Goal: Task Accomplishment & Management: Complete application form

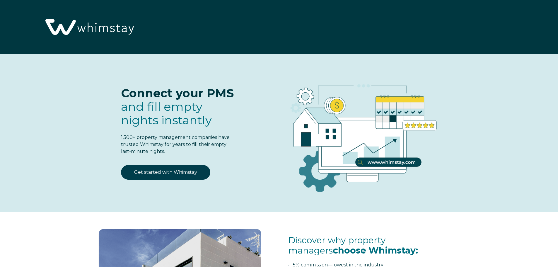
select select "US"
select select "Standard"
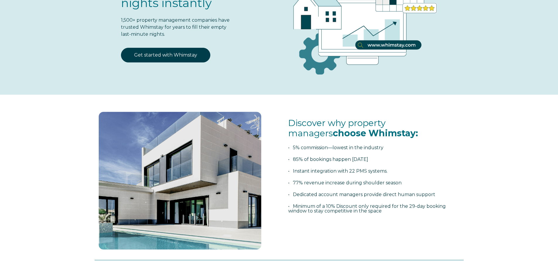
scroll to position [29, 0]
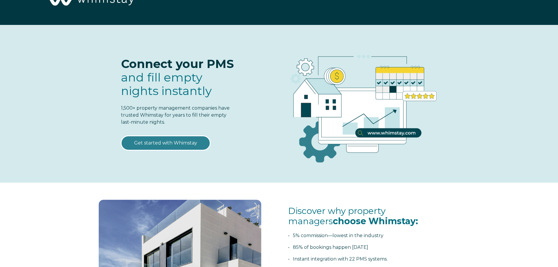
click at [156, 144] on link "Get started with Whimstay" at bounding box center [165, 143] width 89 height 15
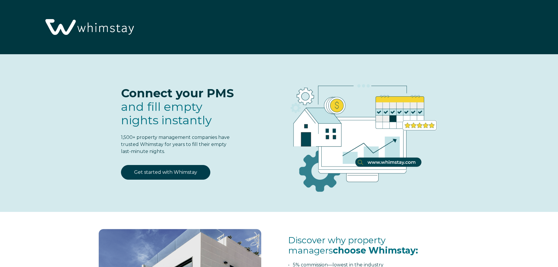
select select "US"
select select "Standard"
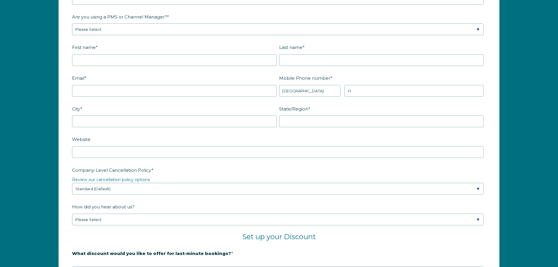
scroll to position [736, 0]
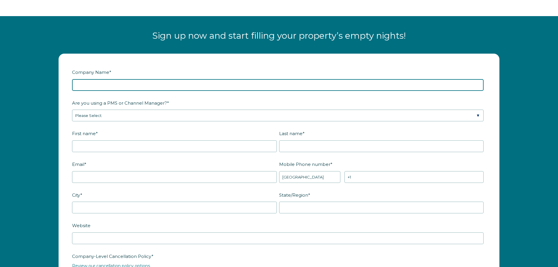
click at [121, 84] on input "Company Name *" at bounding box center [278, 85] width 412 height 12
type input "GE Home LLC"
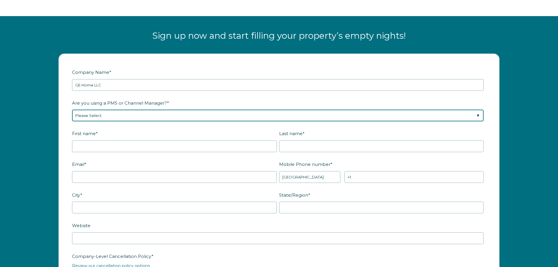
click at [111, 112] on select "Please Select Barefoot BookingPal Boost Brightside CiiRUS Escapia Guesty Hostaw…" at bounding box center [278, 116] width 412 height 12
select select "Not Listed"
click at [72, 110] on select "Please Select Barefoot BookingPal Boost Brightside CiiRUS Escapia Guesty Hostaw…" at bounding box center [278, 116] width 412 height 12
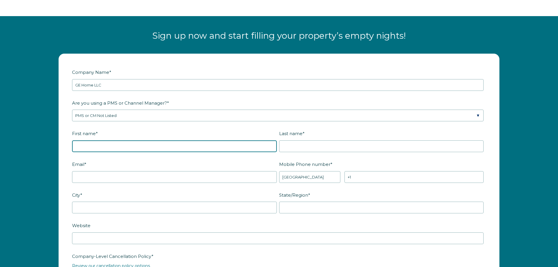
click at [121, 144] on input "First name *" at bounding box center [174, 146] width 205 height 12
type input "Ebere"
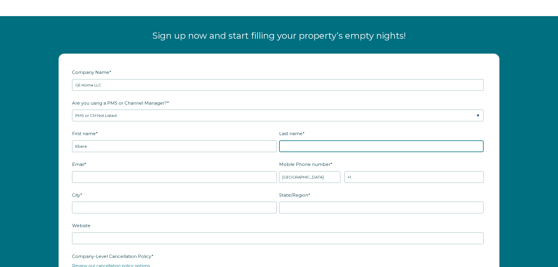
click at [306, 146] on input "Last name *" at bounding box center [381, 146] width 205 height 12
type input "ezeanya"
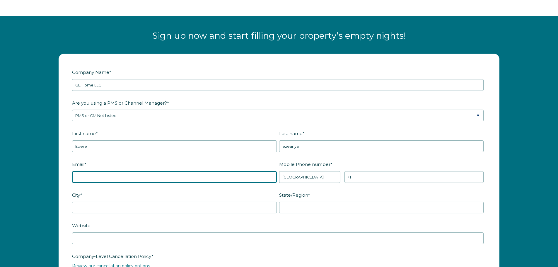
click at [129, 176] on input "Email *" at bounding box center [174, 177] width 205 height 12
type input "n"
type input "gehome@gehomellc.com"
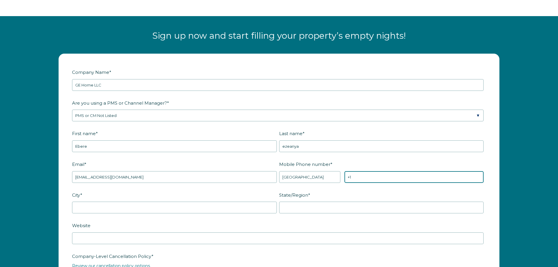
click at [380, 177] on input "+1" at bounding box center [413, 177] width 139 height 12
type input "+1 9737045644"
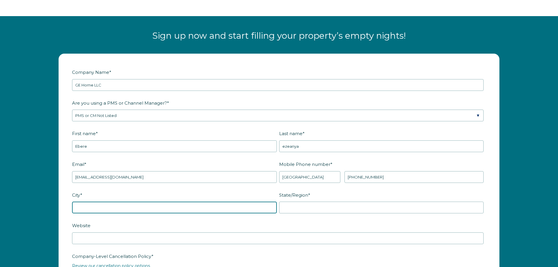
click at [200, 212] on input "City *" at bounding box center [174, 208] width 205 height 12
type input "nazareth"
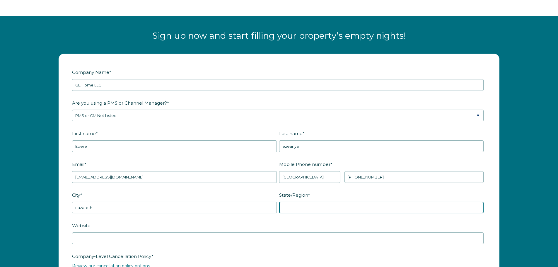
click at [292, 210] on input "State/Region *" at bounding box center [381, 208] width 205 height 12
type input "pa"
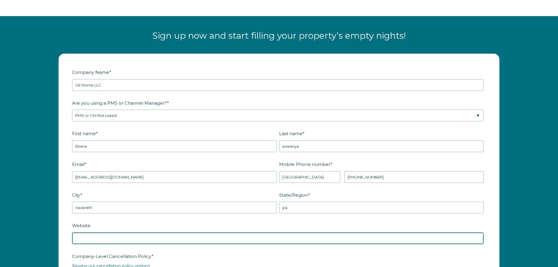
drag, startPoint x: 102, startPoint y: 241, endPoint x: 102, endPoint y: 238, distance: 2.9
click at [102, 240] on input "Website" at bounding box center [278, 238] width 412 height 12
type input "g"
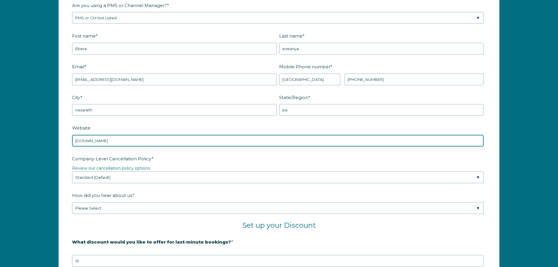
scroll to position [853, 0]
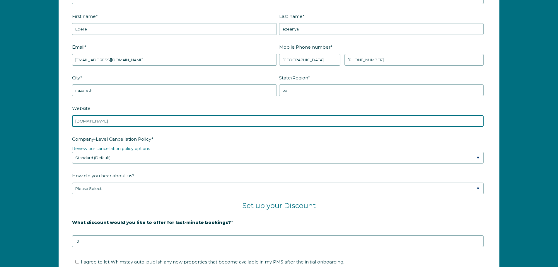
type input "www.gehomellc.com"
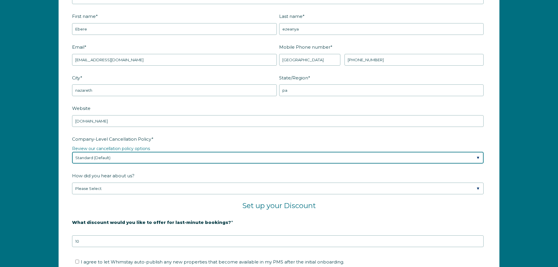
click at [118, 160] on select "Please Select Partial Standard (Default) Moderate Strict" at bounding box center [278, 158] width 412 height 12
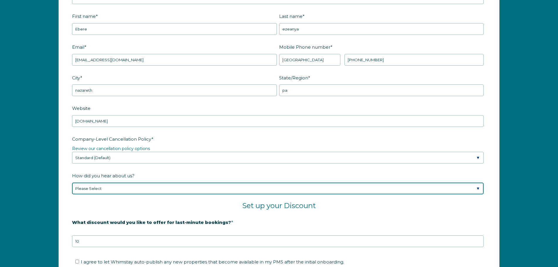
click at [117, 188] on select "Please Select Found Whimstay through a Google search Spoke to a Whimstay salesp…" at bounding box center [278, 188] width 412 height 12
select select "Other"
click at [72, 182] on select "Please Select Found Whimstay through a Google search Spoke to a Whimstay salesp…" at bounding box center [278, 188] width 412 height 12
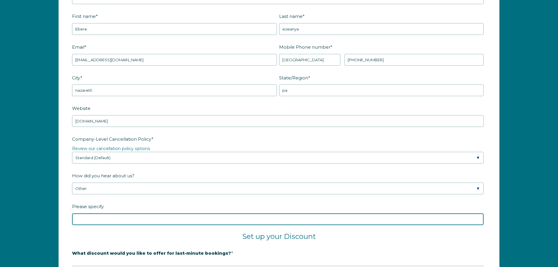
click at [120, 219] on input "Please specify" at bounding box center [278, 219] width 412 height 12
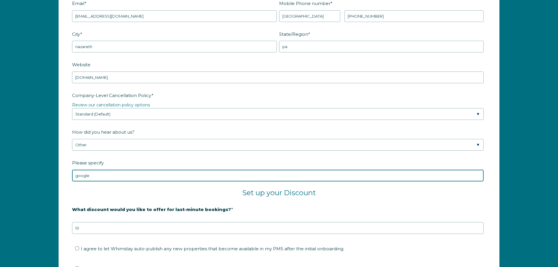
scroll to position [971, 0]
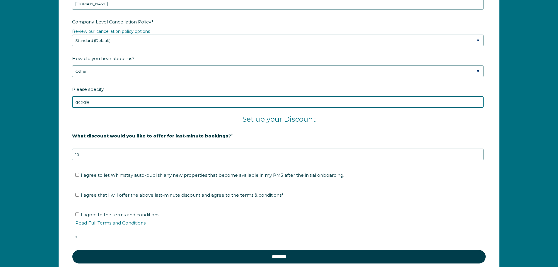
type input "google"
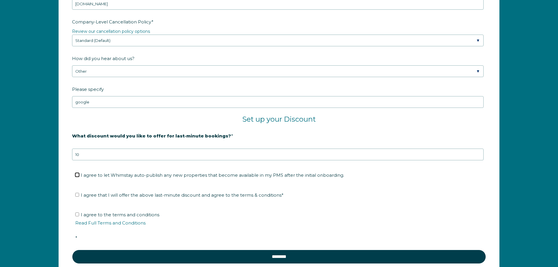
click at [79, 175] on input "I agree to let Whimstay auto-publish any new properties that become available i…" at bounding box center [77, 175] width 4 height 4
checkbox input "true"
click at [77, 194] on input "I agree that I will offer the above last-minute discount and agree to the terms…" at bounding box center [77, 195] width 4 height 4
checkbox input "true"
click at [76, 215] on input "I agree to the terms and conditions Read Full Terms and Conditions *" at bounding box center [77, 214] width 4 height 4
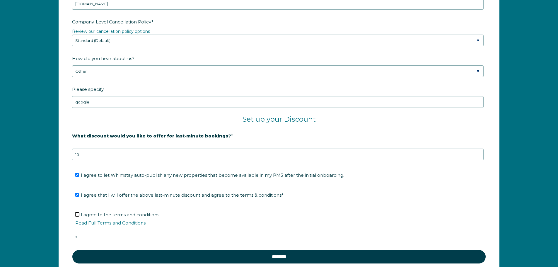
checkbox input "true"
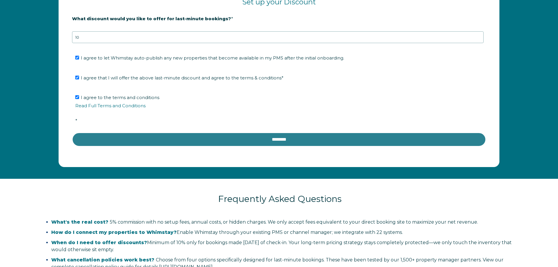
click at [289, 138] on input "********" at bounding box center [279, 139] width 414 height 14
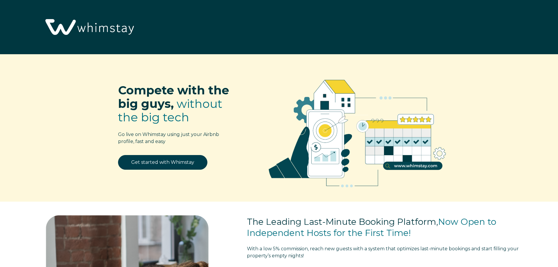
select select "US"
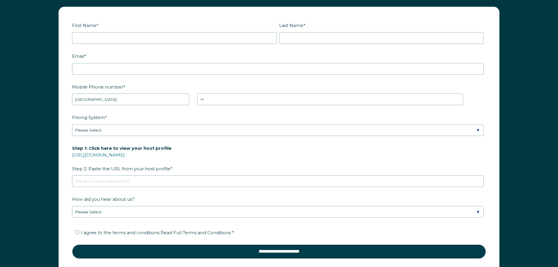
scroll to position [832, 0]
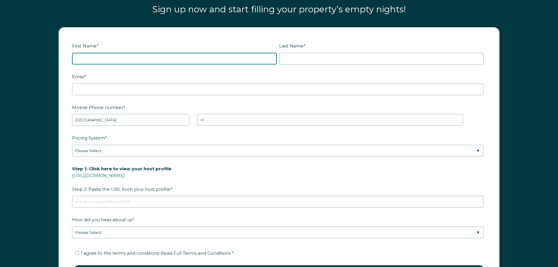
click at [129, 57] on input "First Name *" at bounding box center [174, 59] width 205 height 12
type input "ebere"
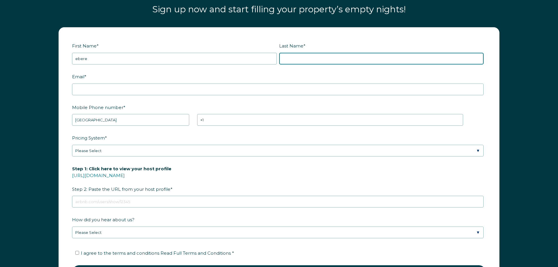
click at [299, 59] on input "Last Name *" at bounding box center [381, 59] width 205 height 12
type input "ezeanya"
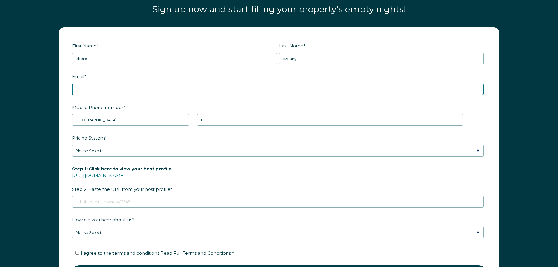
click at [150, 90] on input "Email *" at bounding box center [278, 89] width 412 height 12
click at [93, 91] on input "gehomes@gehomellc.com" at bounding box center [278, 89] width 412 height 12
type input "gehome@gehomellc.com"
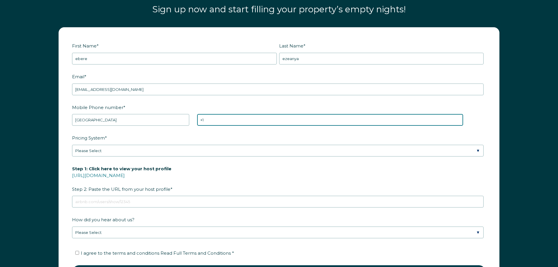
click at [226, 122] on input "+1" at bounding box center [330, 120] width 266 height 12
type input "+1 9737045644"
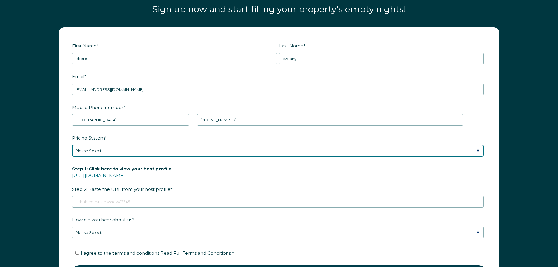
click at [145, 147] on select "Please Select Manual Airbnb Smart Pricing PriceLabs Wheelhouse Beyond Pricing 3…" at bounding box center [278, 151] width 412 height 12
select select "PriceLabs"
click at [72, 145] on select "Please Select Manual Airbnb Smart Pricing PriceLabs Wheelhouse Beyond Pricing 3…" at bounding box center [278, 151] width 412 height 12
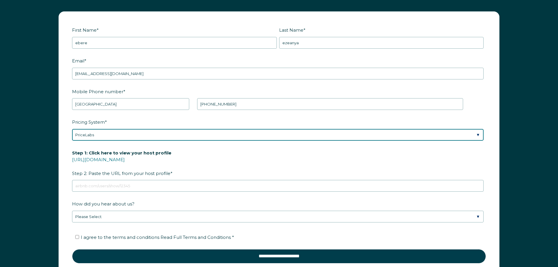
scroll to position [861, 0]
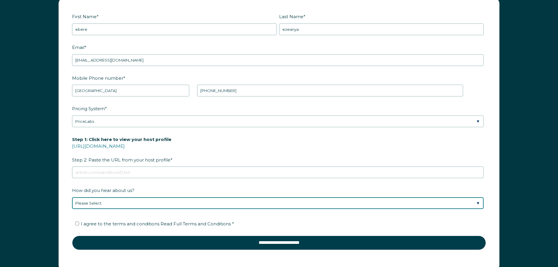
click at [143, 203] on select "Please Select Discovered Whimstay at an event or conference Found Whimstay thro…" at bounding box center [278, 203] width 412 height 12
select select "Other"
click at [72, 197] on select "Please Select Discovered Whimstay at an event or conference Found Whimstay thro…" at bounding box center [278, 203] width 412 height 12
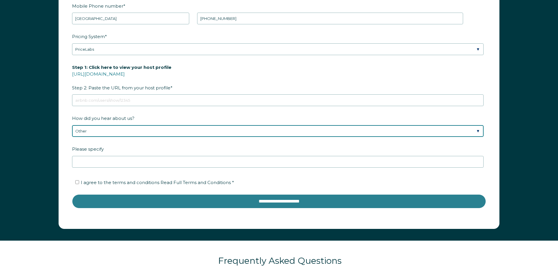
scroll to position [949, 0]
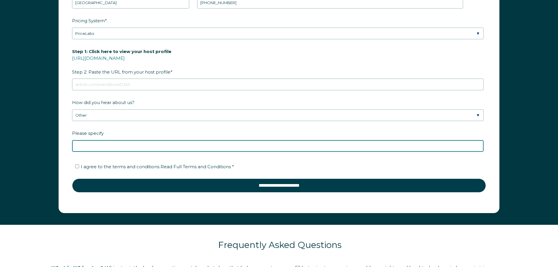
click at [110, 145] on input "Please specify" at bounding box center [278, 146] width 412 height 12
type input "google.com"
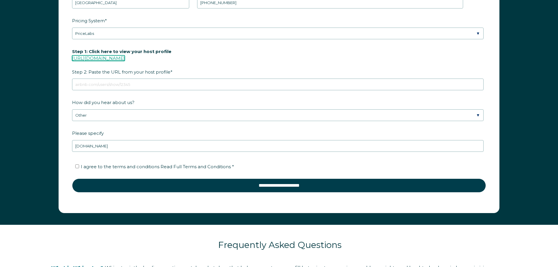
click at [125, 59] on link "https://www.airbnb.com/users/show/" at bounding box center [98, 58] width 53 height 6
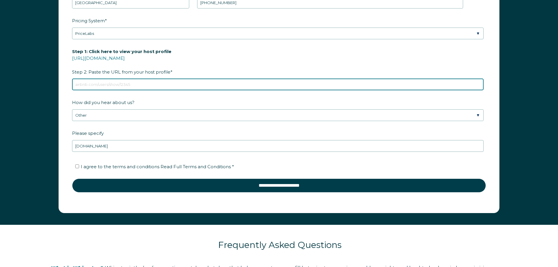
click at [105, 87] on input "Step 1: Click here to view your host profile https://www.airbnb.com/users/show/…" at bounding box center [278, 84] width 412 height 12
paste input "https://www.airbnb.com/users/show/711371316"
type input "https://www.airbnb.com/users/show/711371316"
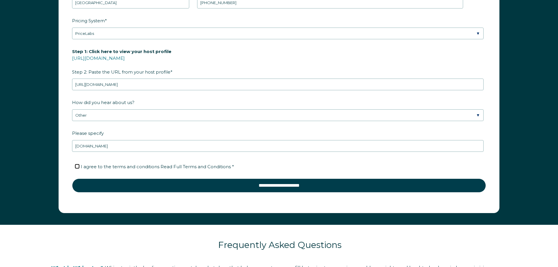
click at [77, 165] on input "I agree to the terms and conditions Read Full Terms and Conditions *" at bounding box center [77, 166] width 4 height 4
checkbox input "true"
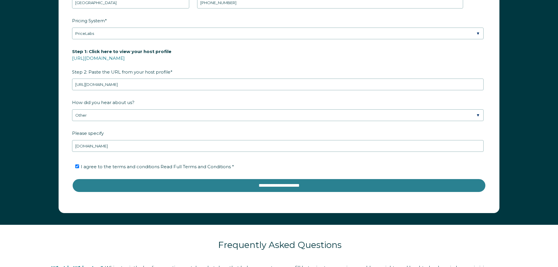
click at [277, 185] on input "**********" at bounding box center [279, 185] width 414 height 14
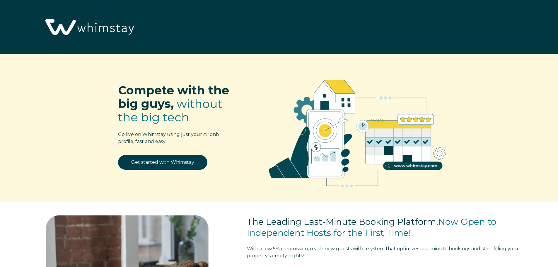
select select "US"
click at [91, 28] on img at bounding box center [89, 27] width 96 height 49
click at [173, 163] on link "Get started with Whimstay" at bounding box center [162, 162] width 89 height 15
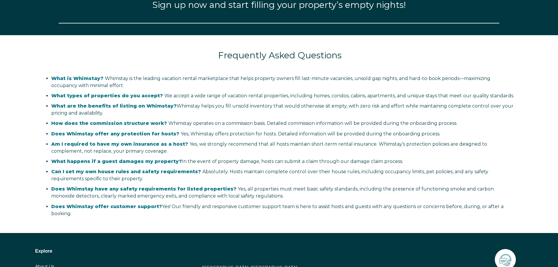
select select "US"
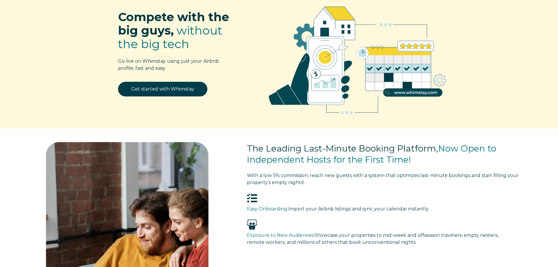
scroll to position [0, 0]
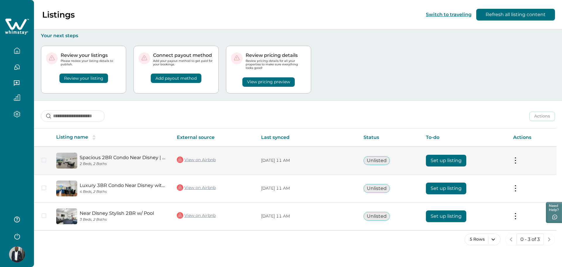
click at [446, 161] on button "Set up listing" at bounding box center [446, 161] width 40 height 12
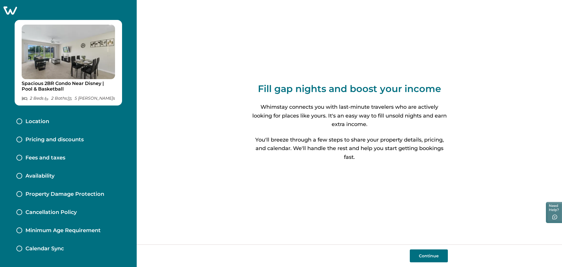
click at [424, 253] on button "Continue" at bounding box center [429, 255] width 38 height 13
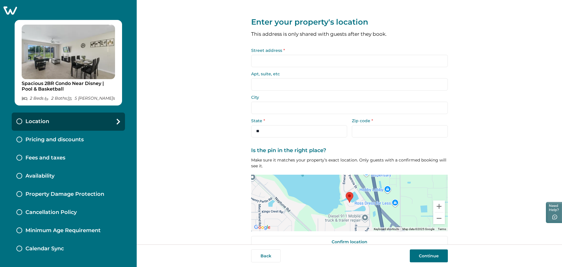
click at [270, 65] on input "Street address *" at bounding box center [349, 61] width 197 height 12
click at [265, 60] on input "Street address *" at bounding box center [349, 61] width 197 height 12
paste input "**********"
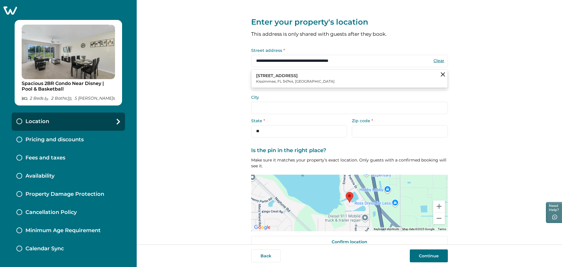
click at [289, 76] on p "[STREET_ADDRESS]" at bounding box center [295, 76] width 78 height 6
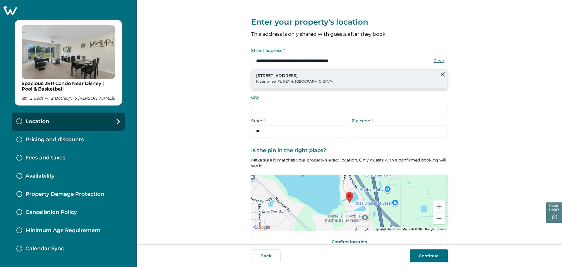
type input "**********"
type input "*********"
select select "**"
type input "*****"
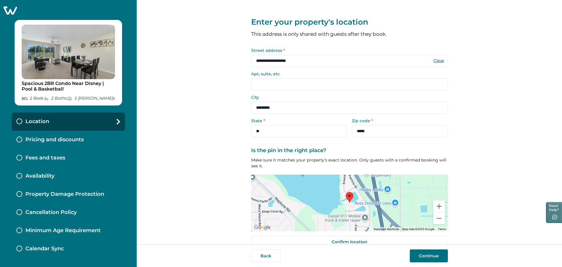
scroll to position [11, 0]
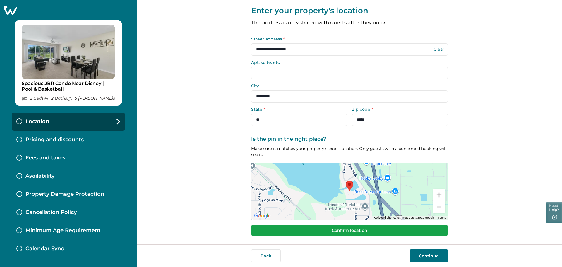
click at [347, 231] on button "Confirm location" at bounding box center [349, 230] width 197 height 12
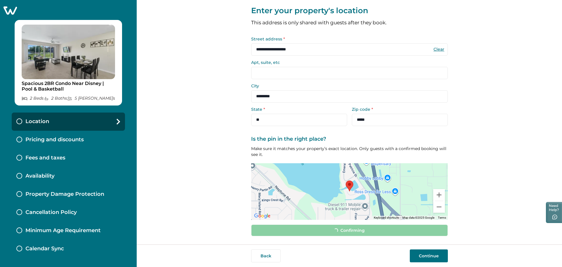
scroll to position [8, 0]
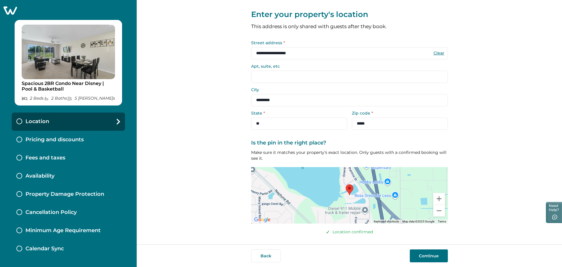
click at [431, 255] on button "Continue" at bounding box center [429, 255] width 38 height 13
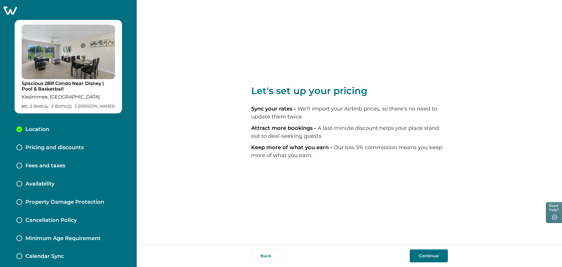
click at [423, 254] on button "Continue" at bounding box center [429, 255] width 38 height 13
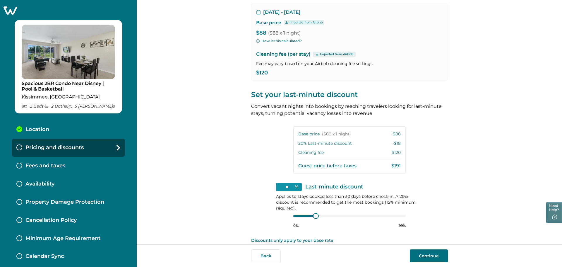
scroll to position [68, 0]
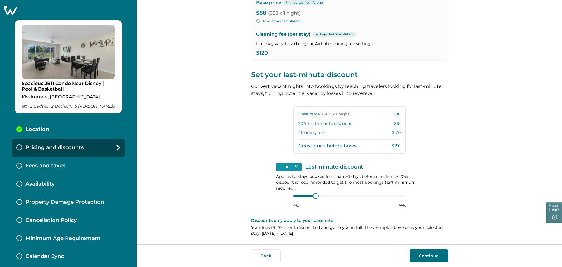
click at [426, 254] on button "Continue" at bounding box center [429, 255] width 38 height 13
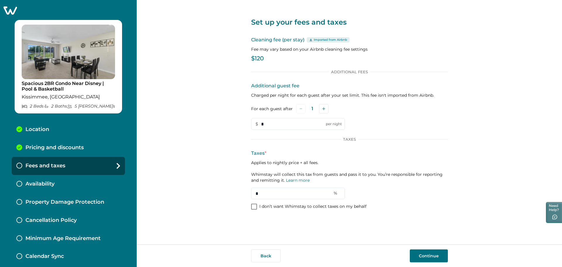
click at [255, 207] on span at bounding box center [254, 207] width 6 height 6
click at [255, 207] on icon at bounding box center [254, 206] width 4 height 3
click at [434, 257] on button "Continue" at bounding box center [429, 255] width 38 height 13
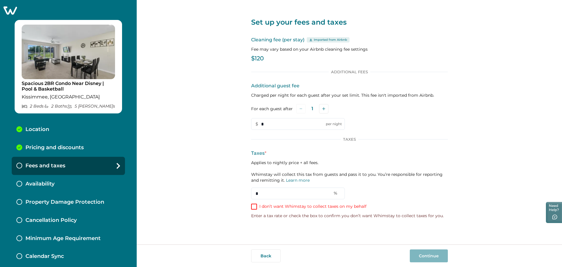
click at [256, 208] on span at bounding box center [254, 207] width 6 height 6
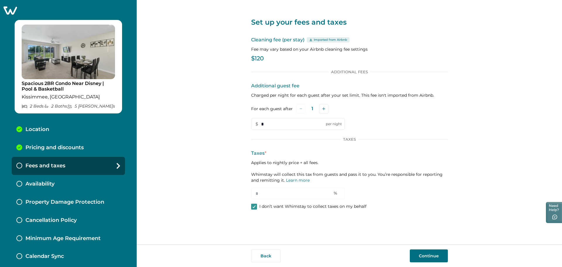
click at [436, 256] on button "Continue" at bounding box center [429, 255] width 38 height 13
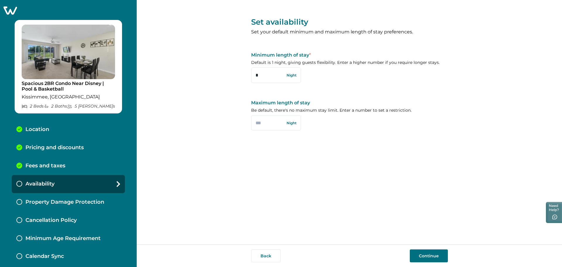
click at [428, 255] on button "Continue" at bounding box center [429, 255] width 38 height 13
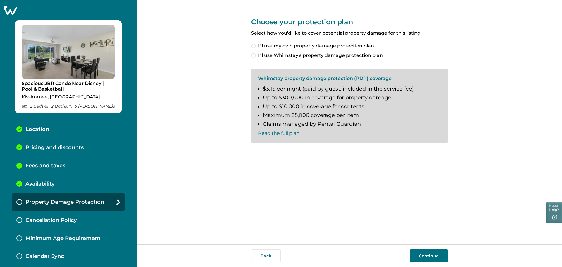
click at [255, 56] on span at bounding box center [253, 55] width 5 height 5
click at [252, 151] on span at bounding box center [253, 152] width 5 height 5
click at [427, 257] on button "Continue" at bounding box center [429, 255] width 38 height 13
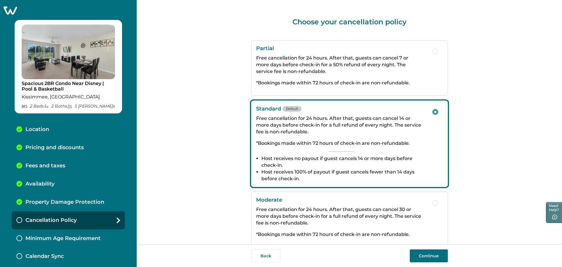
click at [429, 255] on button "Continue" at bounding box center [429, 255] width 38 height 13
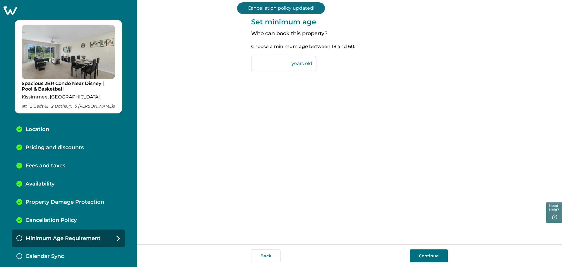
click at [427, 254] on button "Continue" at bounding box center [429, 255] width 38 height 13
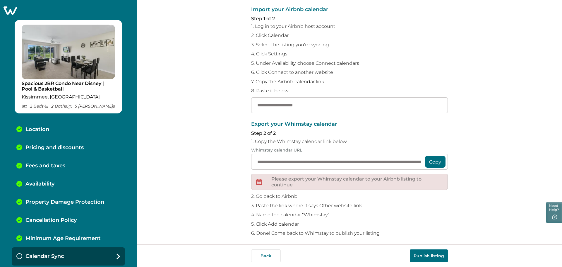
scroll to position [49, 0]
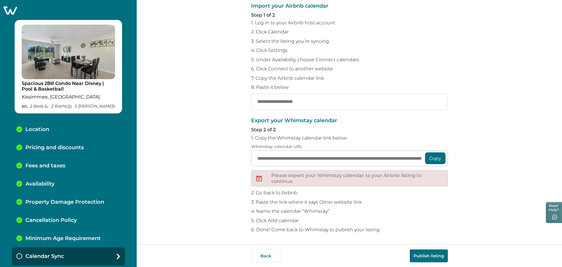
click at [273, 102] on input "text" at bounding box center [349, 102] width 197 height 16
paste input "**********"
type input "**********"
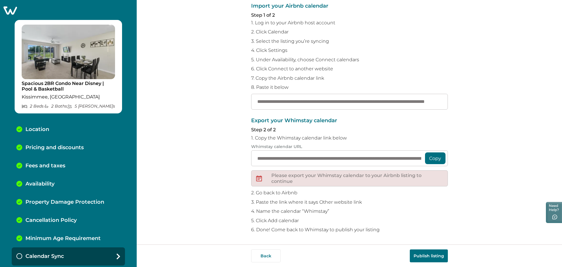
click at [508, 193] on div "**********" at bounding box center [350, 122] width 426 height 244
click at [429, 256] on button "Publish listing" at bounding box center [429, 255] width 38 height 13
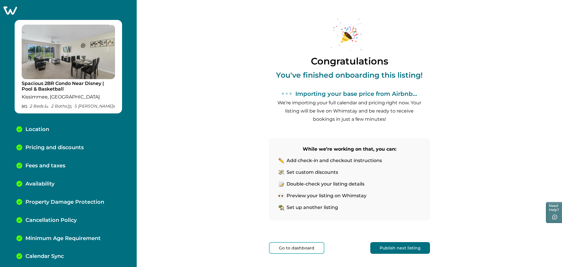
click at [397, 250] on button "Publish next listing" at bounding box center [401, 248] width 60 height 12
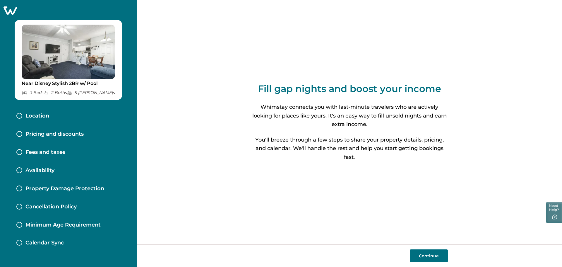
click at [423, 255] on button "Continue" at bounding box center [429, 255] width 38 height 13
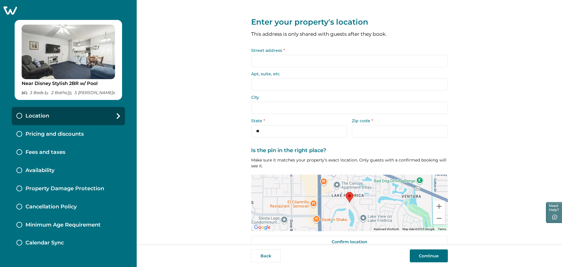
click at [262, 63] on input "Street address *" at bounding box center [349, 61] width 197 height 12
paste input "**********"
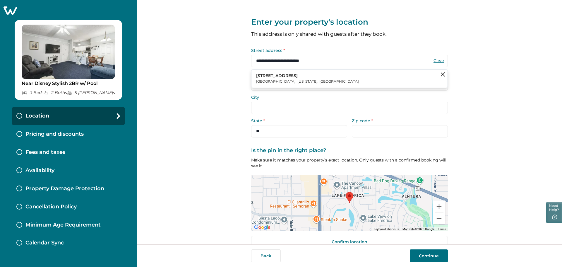
click at [297, 75] on button "2530 Oak Park Way Orlando, Florida, USA" at bounding box center [350, 79] width 196 height 18
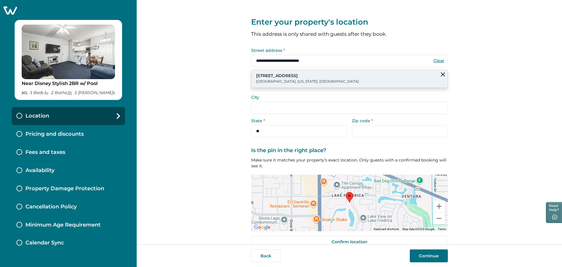
type input "**********"
type input "*******"
select select "**"
type input "*****"
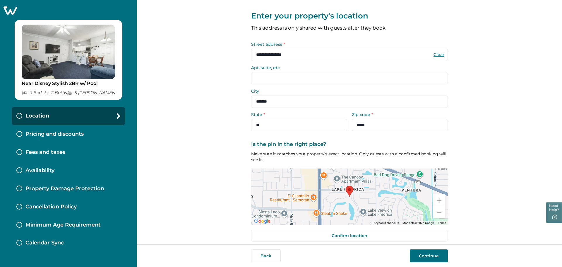
scroll to position [11, 0]
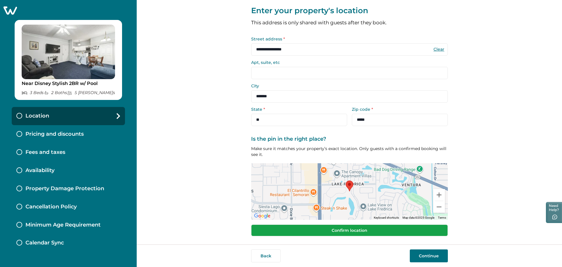
click at [356, 232] on button "Confirm location" at bounding box center [349, 230] width 197 height 12
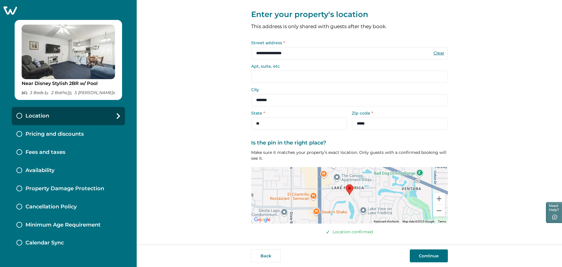
scroll to position [8, 0]
click at [432, 255] on button "Continue" at bounding box center [429, 255] width 38 height 13
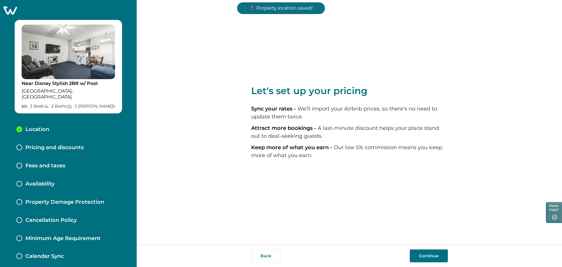
click at [431, 256] on button "Continue" at bounding box center [429, 255] width 38 height 13
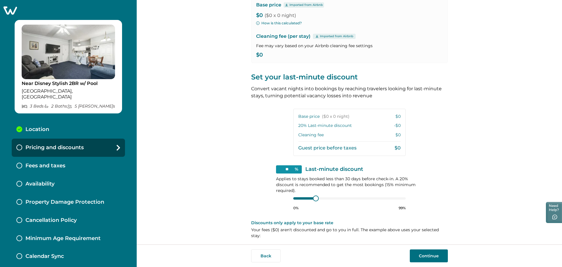
scroll to position [57, 0]
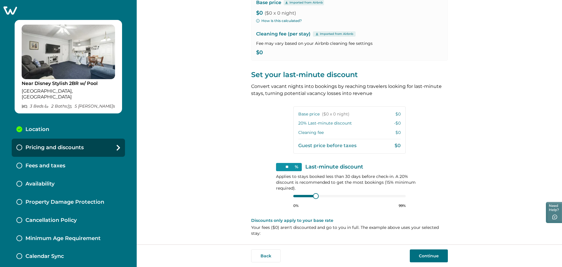
click at [429, 257] on button "Continue" at bounding box center [429, 255] width 38 height 13
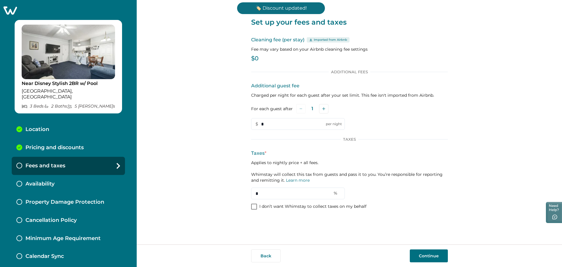
click at [252, 209] on span at bounding box center [254, 207] width 6 height 6
click at [440, 257] on button "Continue" at bounding box center [429, 255] width 38 height 13
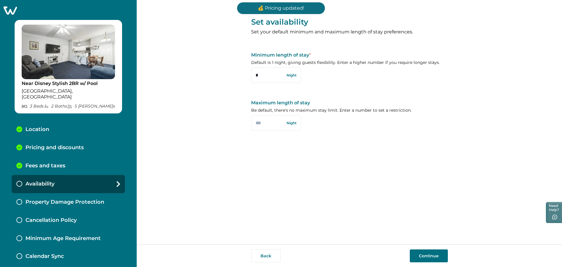
click at [433, 253] on button "Continue" at bounding box center [429, 255] width 38 height 13
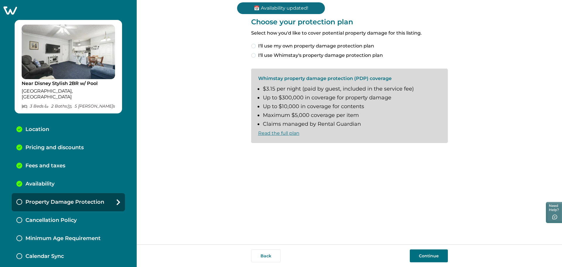
click at [255, 54] on span at bounding box center [253, 55] width 5 height 5
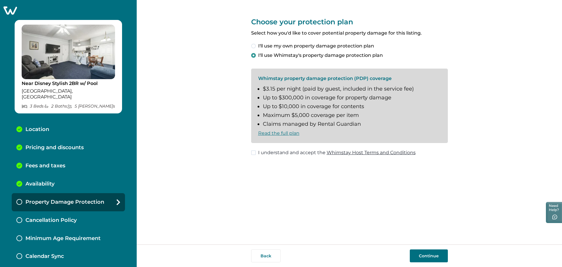
click at [253, 153] on span at bounding box center [253, 152] width 5 height 5
click at [429, 253] on button "Continue" at bounding box center [429, 255] width 38 height 13
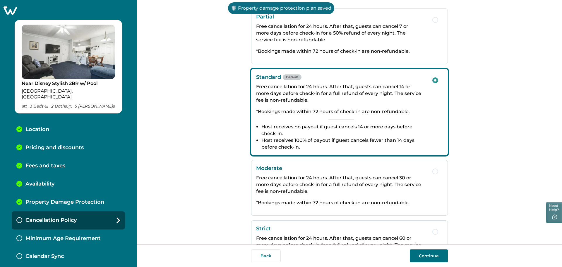
scroll to position [76, 0]
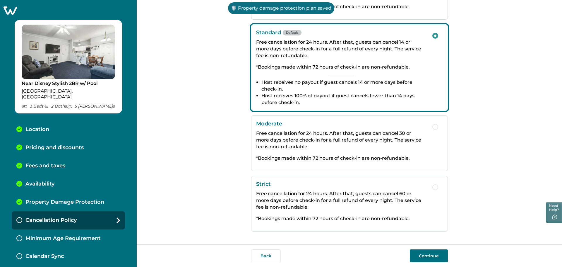
click at [429, 257] on button "Continue" at bounding box center [429, 255] width 38 height 13
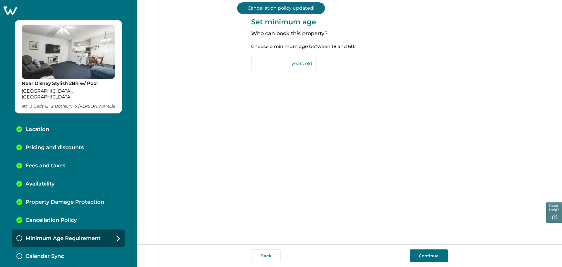
click at [427, 259] on button "Continue" at bounding box center [429, 255] width 38 height 13
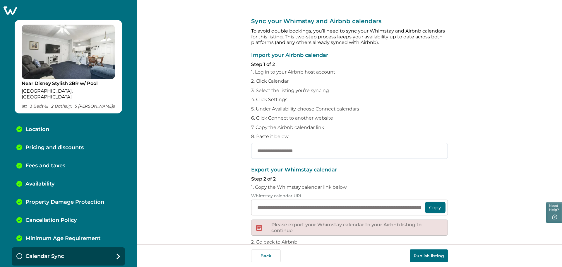
click at [267, 151] on input "text" at bounding box center [349, 151] width 197 height 16
paste input "**********"
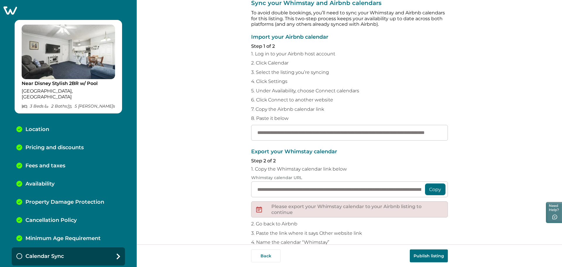
scroll to position [49, 0]
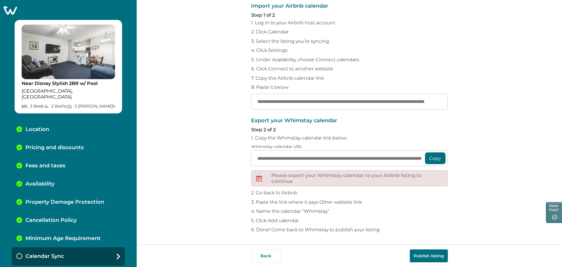
type input "**********"
click at [423, 255] on button "Publish listing" at bounding box center [429, 255] width 38 height 13
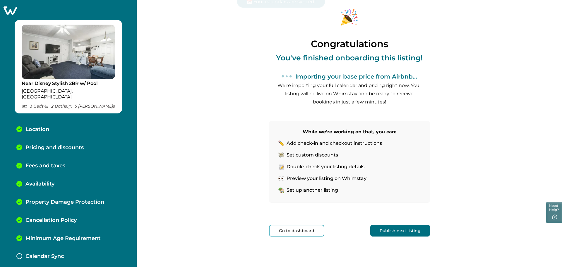
scroll to position [17, 0]
click at [402, 229] on button "Publish next listing" at bounding box center [401, 231] width 60 height 12
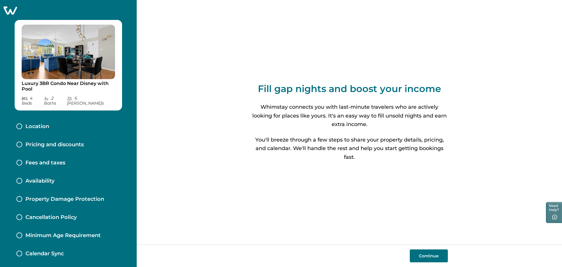
click at [432, 257] on button "Continue" at bounding box center [429, 255] width 38 height 13
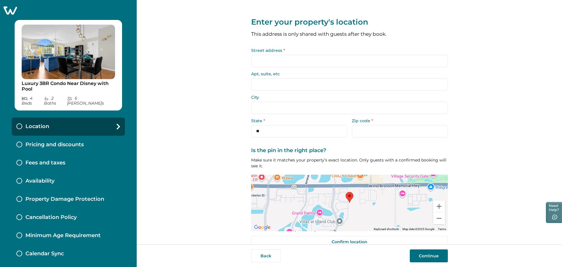
click at [269, 61] on input "Street address *" at bounding box center [349, 61] width 197 height 12
paste input "**********"
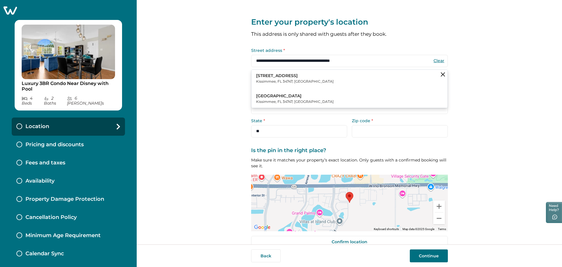
click at [284, 76] on p "3163 Britannia Boulevard d" at bounding box center [295, 76] width 78 height 6
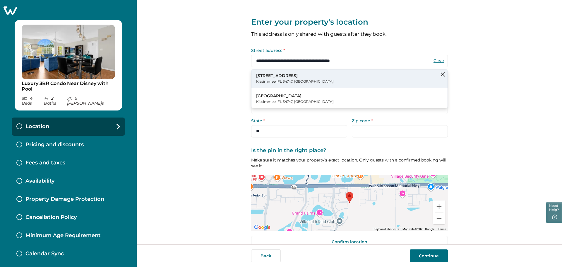
type input "**********"
type input "*"
type input "*********"
select select "**"
type input "*****"
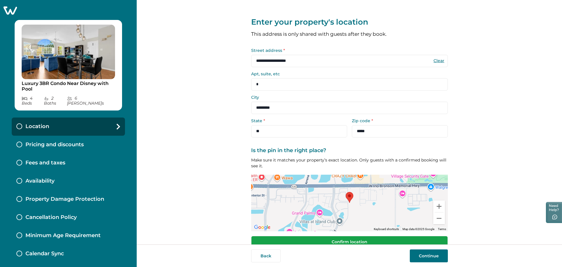
click at [345, 242] on button "Confirm location" at bounding box center [349, 242] width 197 height 12
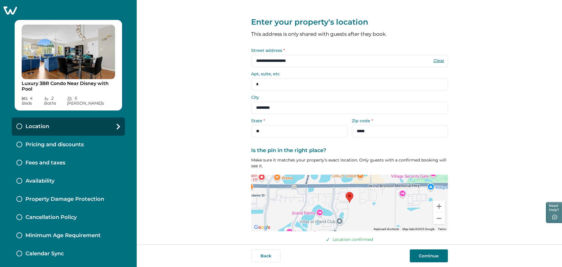
click at [430, 257] on button "Continue" at bounding box center [429, 255] width 38 height 13
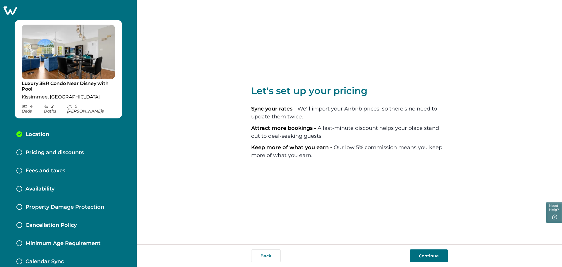
click at [429, 255] on button "Continue" at bounding box center [429, 255] width 38 height 13
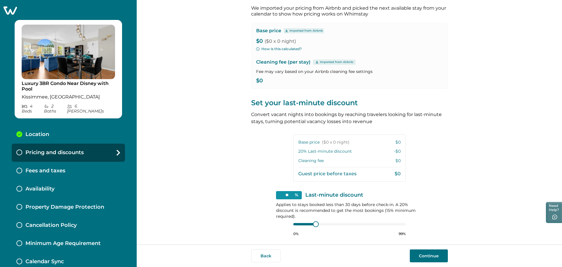
scroll to position [57, 0]
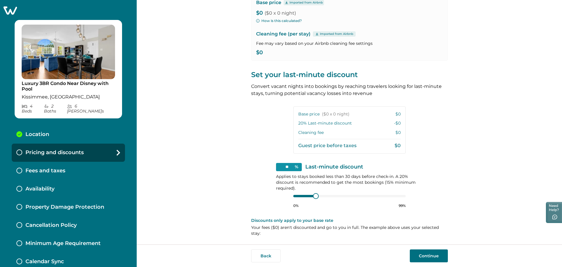
click at [430, 255] on button "Continue" at bounding box center [429, 255] width 38 height 13
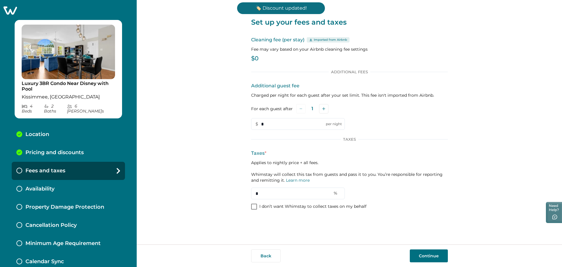
click at [255, 205] on span at bounding box center [254, 207] width 6 height 6
click at [428, 252] on button "Continue" at bounding box center [429, 255] width 38 height 13
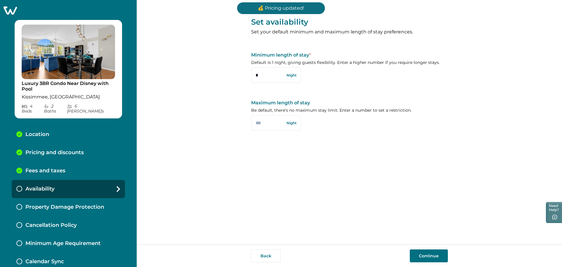
click at [428, 255] on button "Continue" at bounding box center [429, 255] width 38 height 13
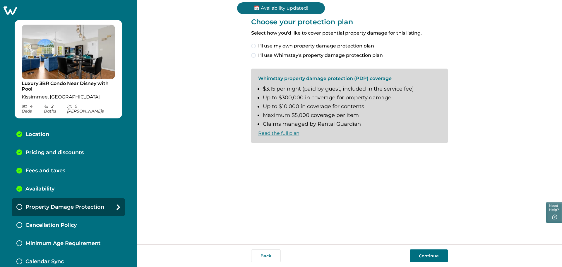
click at [256, 56] on span at bounding box center [253, 55] width 5 height 5
click at [252, 152] on span at bounding box center [253, 152] width 5 height 5
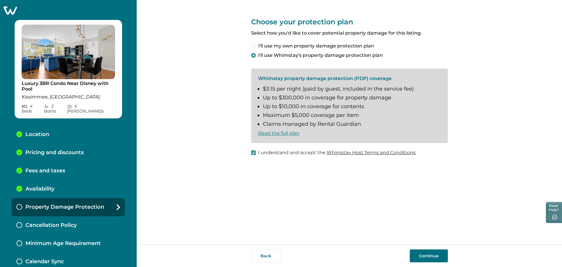
click at [436, 256] on button "Continue" at bounding box center [429, 255] width 38 height 13
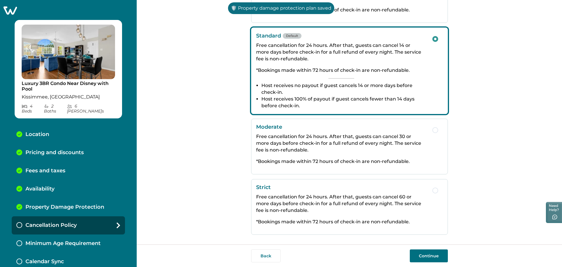
scroll to position [76, 0]
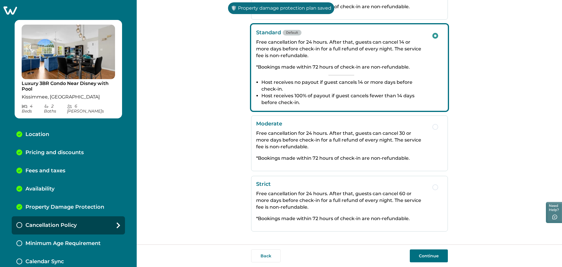
click at [428, 255] on button "Continue" at bounding box center [429, 255] width 38 height 13
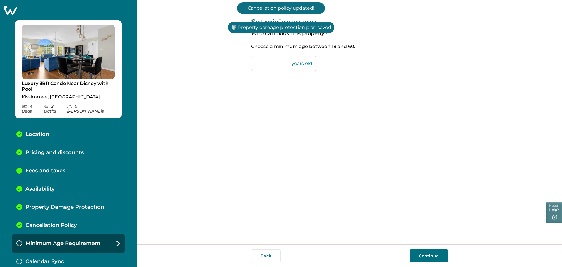
click at [429, 256] on button "Continue" at bounding box center [429, 255] width 38 height 13
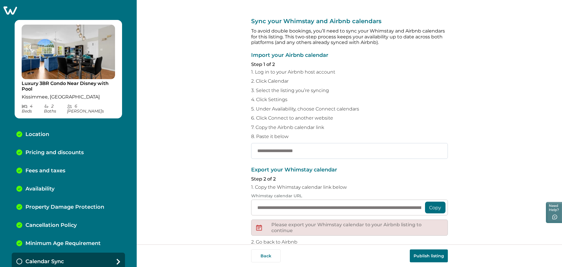
click at [295, 151] on input "text" at bounding box center [349, 151] width 197 height 16
paste input "**********"
type input "**********"
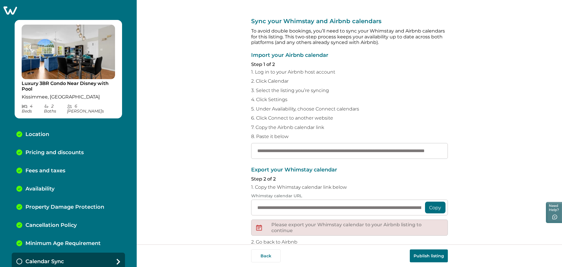
click at [434, 258] on button "Publish listing" at bounding box center [429, 255] width 38 height 13
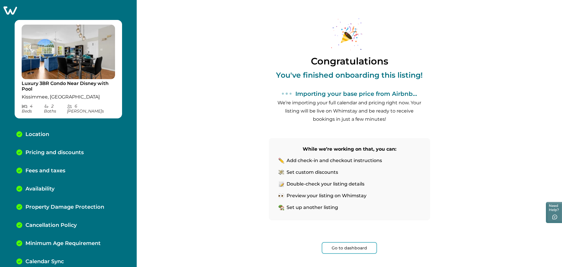
click at [351, 246] on button "Go to dashboard" at bounding box center [349, 248] width 55 height 12
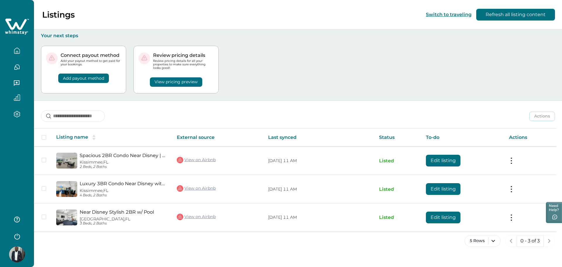
click at [14, 51] on icon "button" at bounding box center [17, 50] width 6 height 6
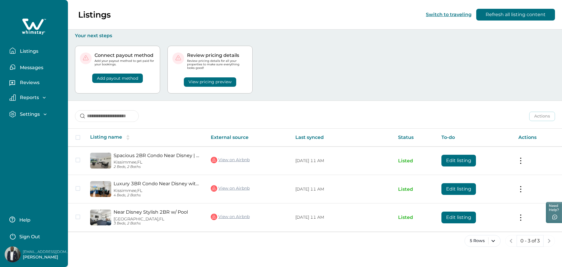
click at [11, 49] on icon "button" at bounding box center [12, 50] width 6 height 6
click at [27, 51] on p "Listings" at bounding box center [28, 51] width 20 height 6
